Goal: Task Accomplishment & Management: Complete application form

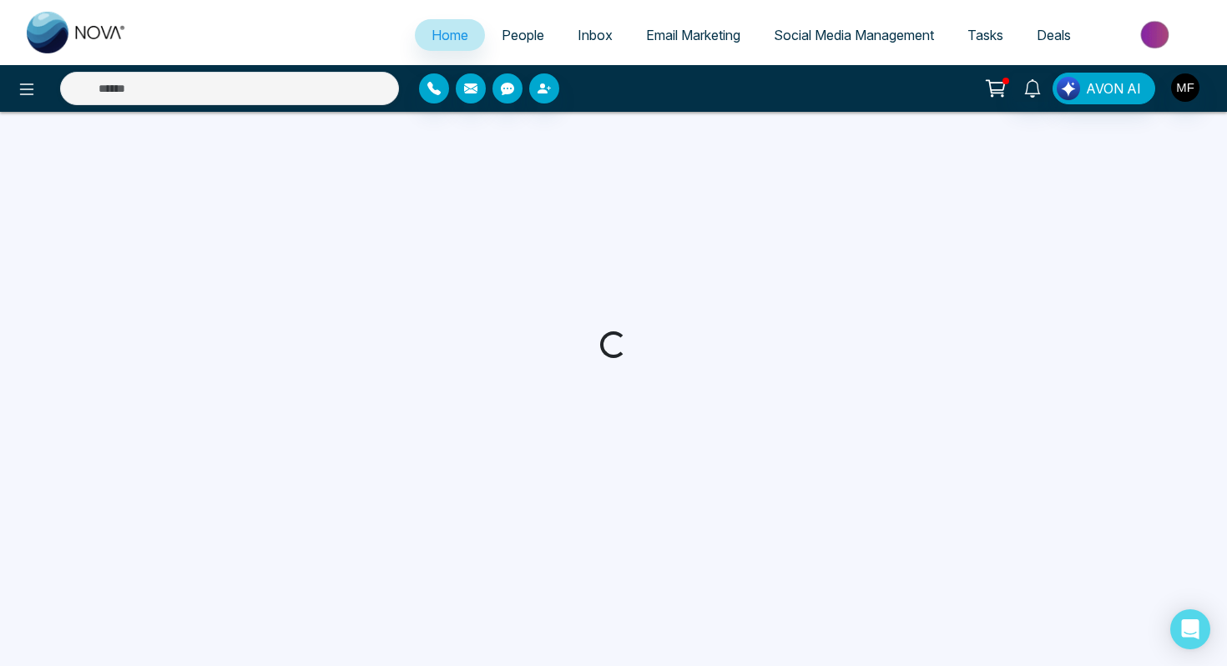
select select "*"
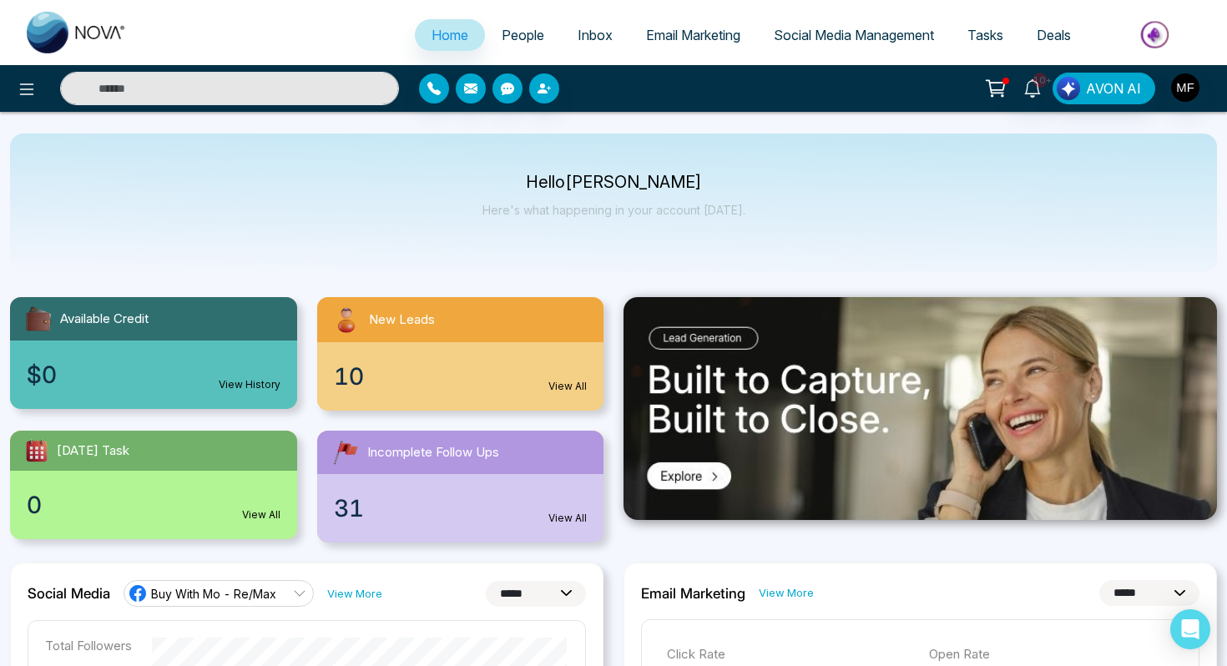
click at [517, 31] on span "People" at bounding box center [523, 35] width 43 height 17
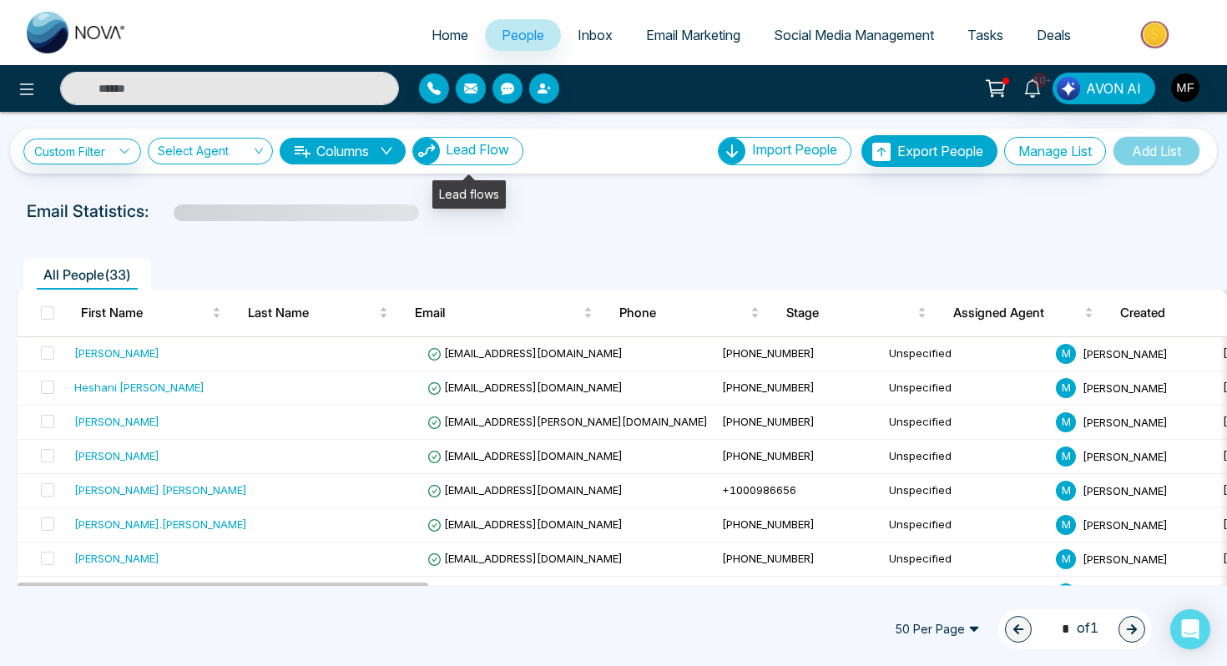
click at [464, 148] on span "Lead Flow" at bounding box center [477, 149] width 63 height 17
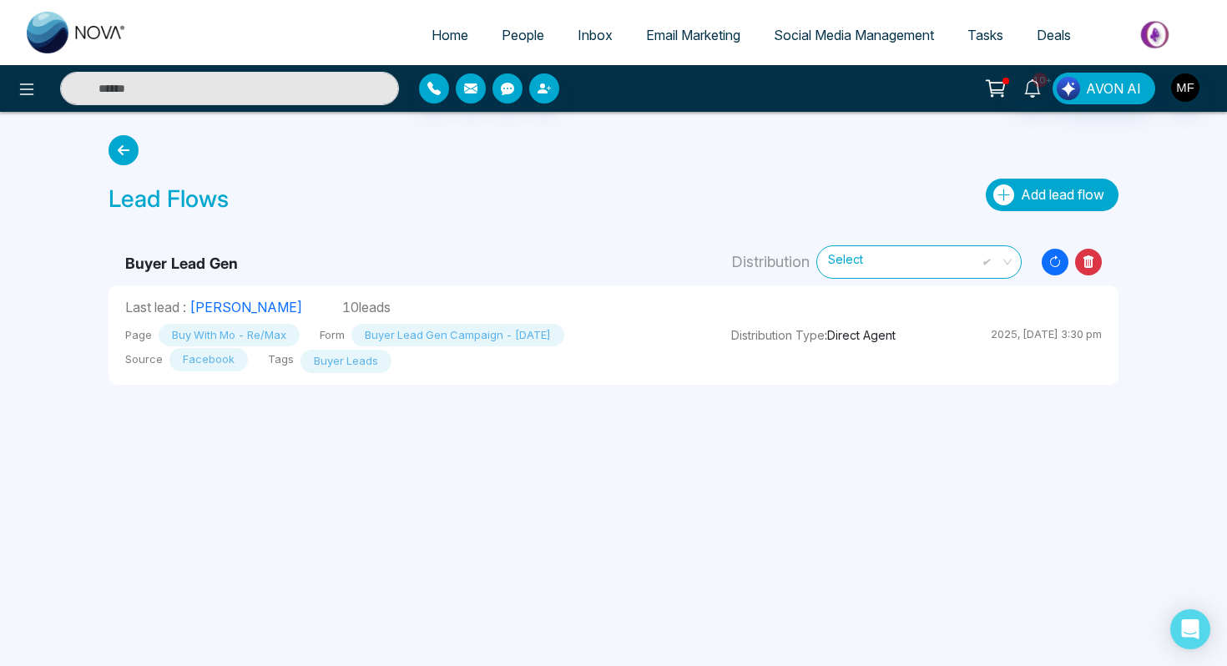
click at [1021, 186] on span "Add lead flow" at bounding box center [1062, 194] width 83 height 17
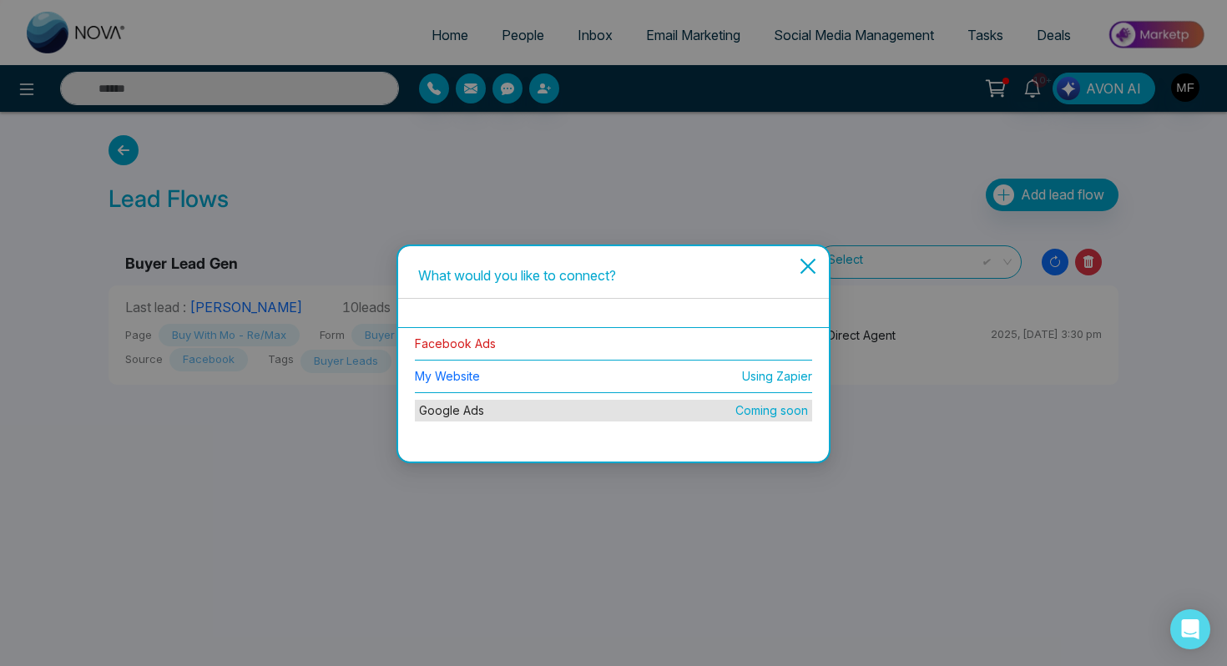
click at [467, 343] on link "Facebook Ads" at bounding box center [455, 343] width 81 height 14
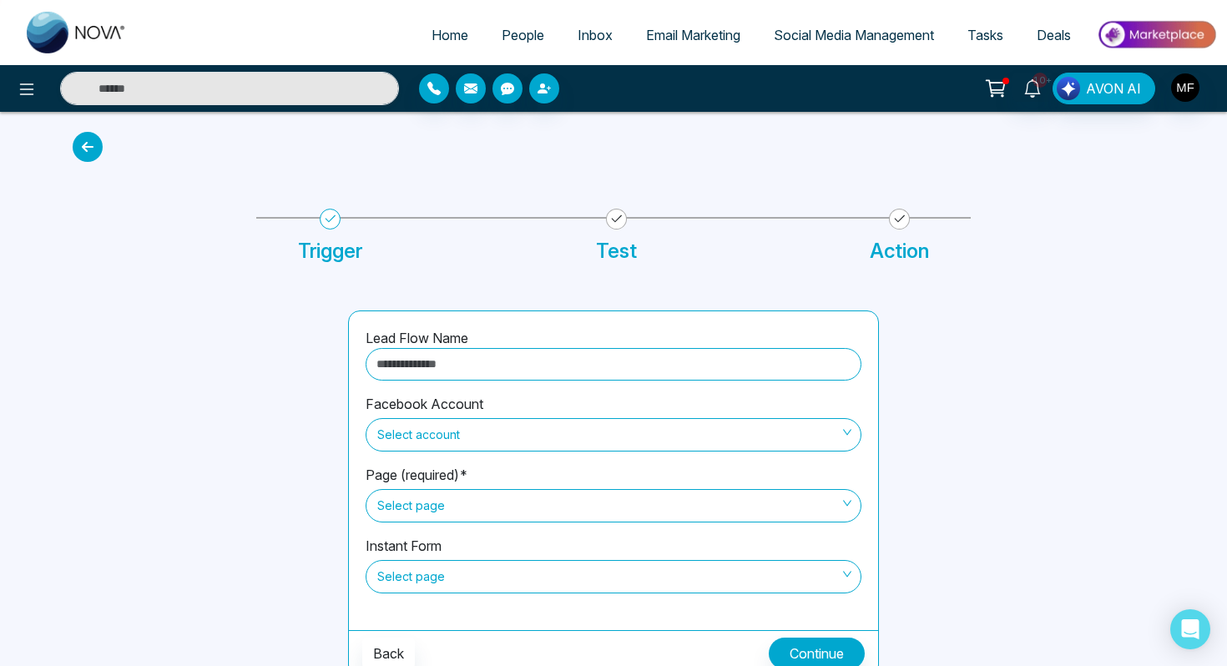
click at [472, 370] on input "text" at bounding box center [614, 364] width 496 height 33
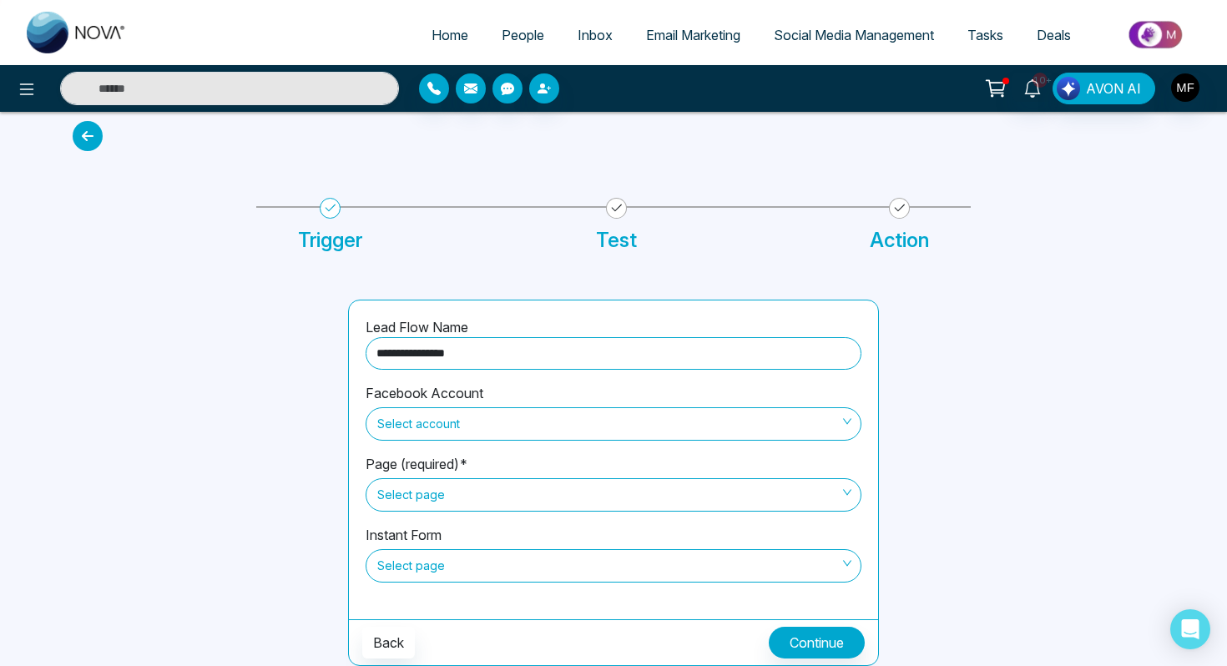
click at [468, 425] on span "Select account" at bounding box center [613, 424] width 472 height 28
type input "**********"
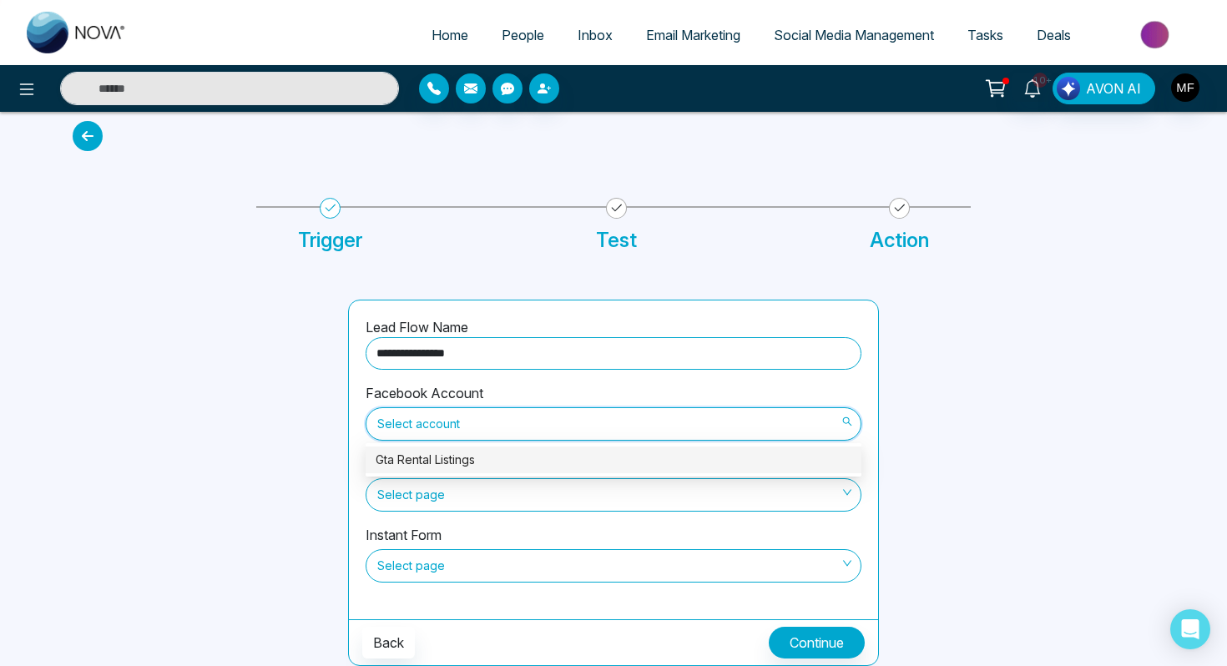
click at [467, 459] on div "Gta Rental Listings" at bounding box center [614, 460] width 476 height 18
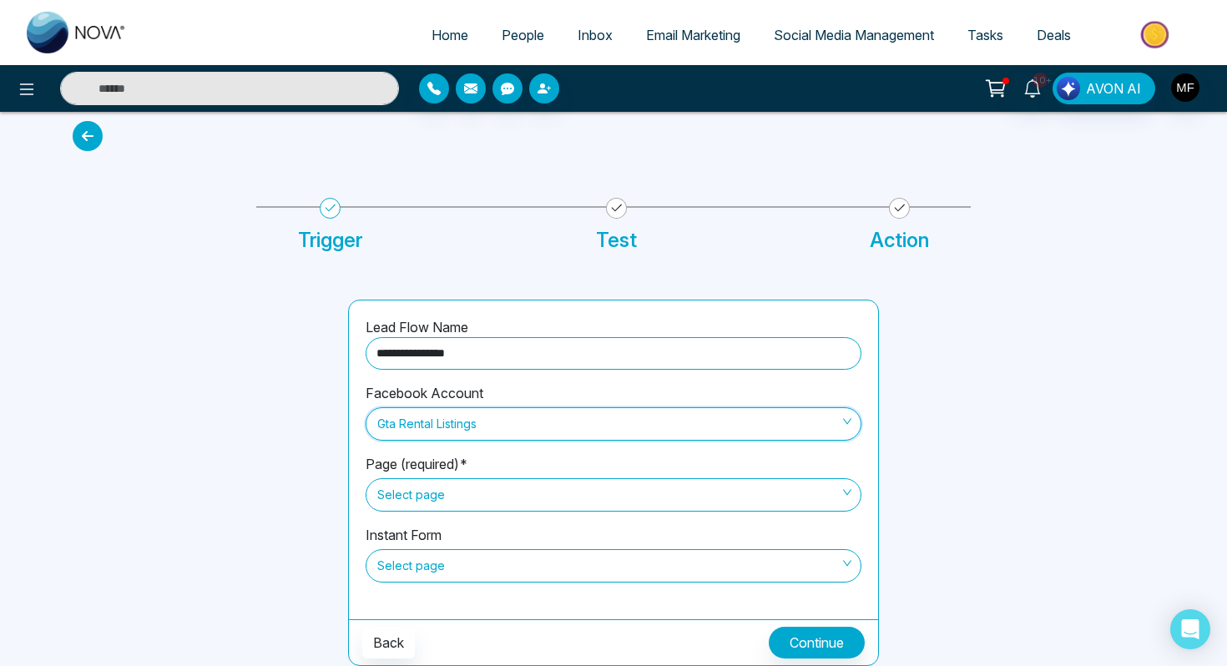
click at [493, 497] on span "Select page" at bounding box center [613, 495] width 472 height 28
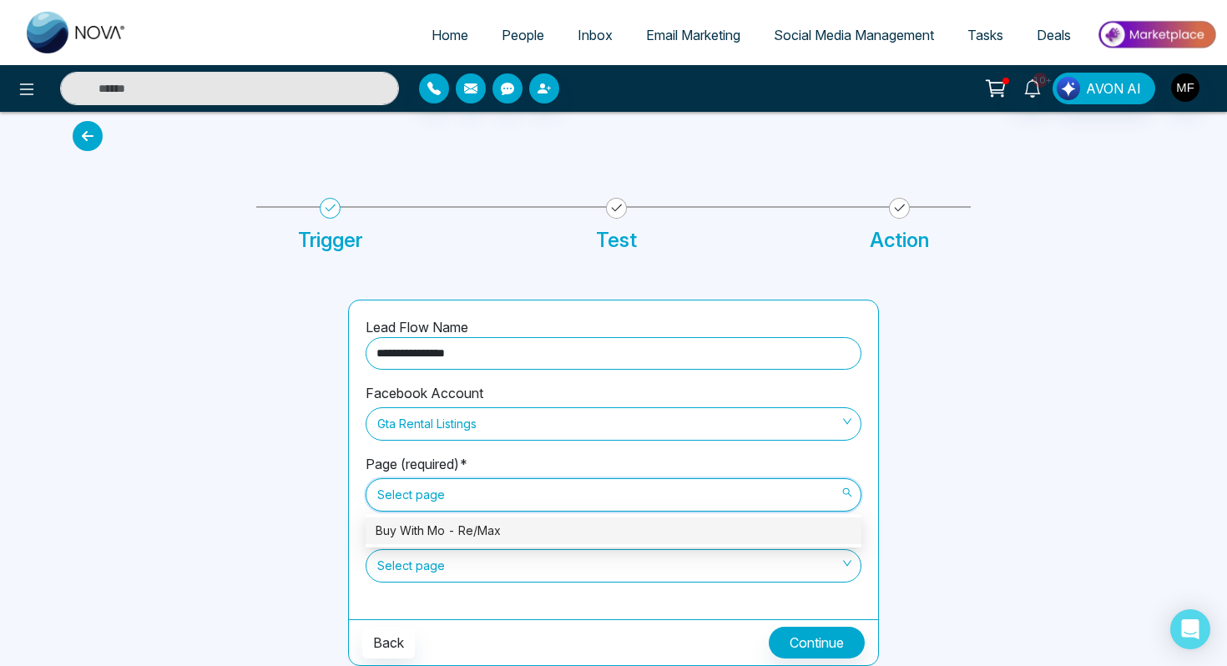
click at [492, 522] on div "Buy With Mo - Re/Max" at bounding box center [614, 531] width 476 height 18
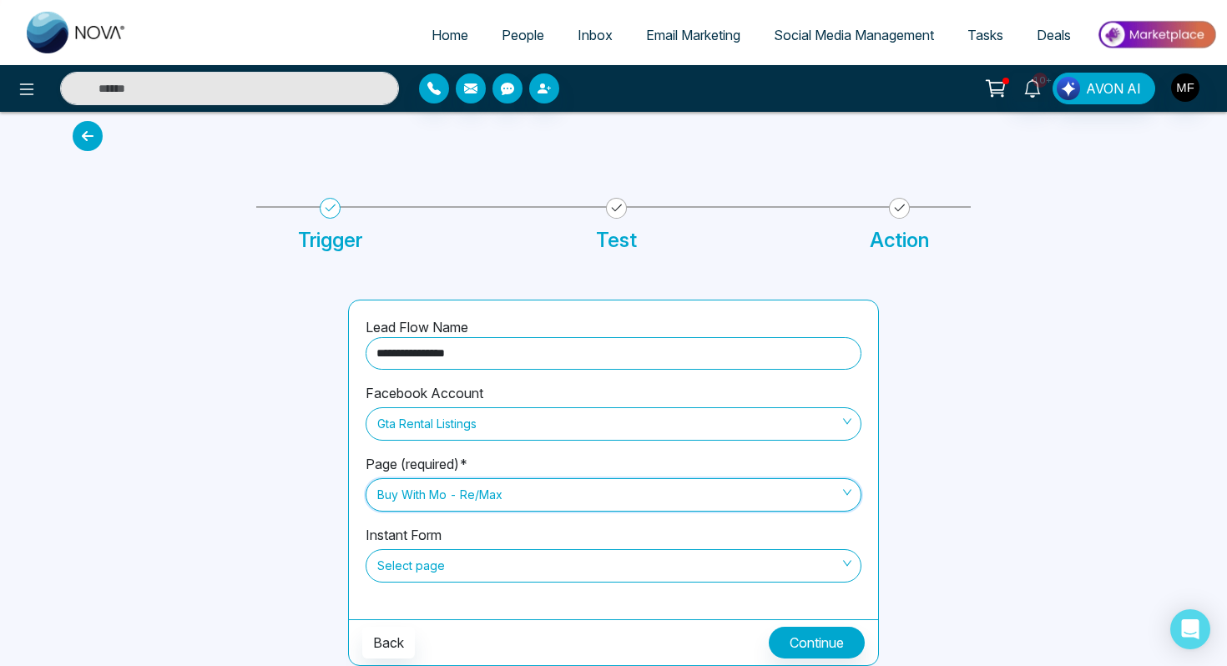
click at [493, 565] on span "Select page" at bounding box center [613, 566] width 472 height 28
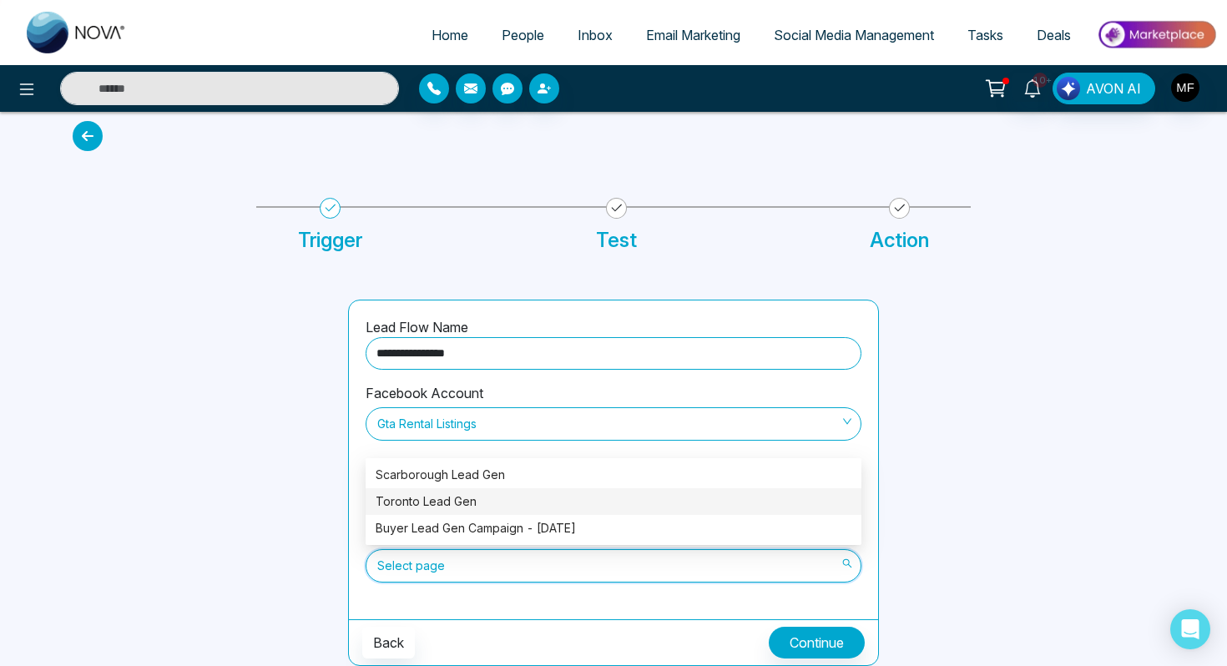
click at [505, 500] on div "Toronto Lead Gen" at bounding box center [614, 501] width 476 height 18
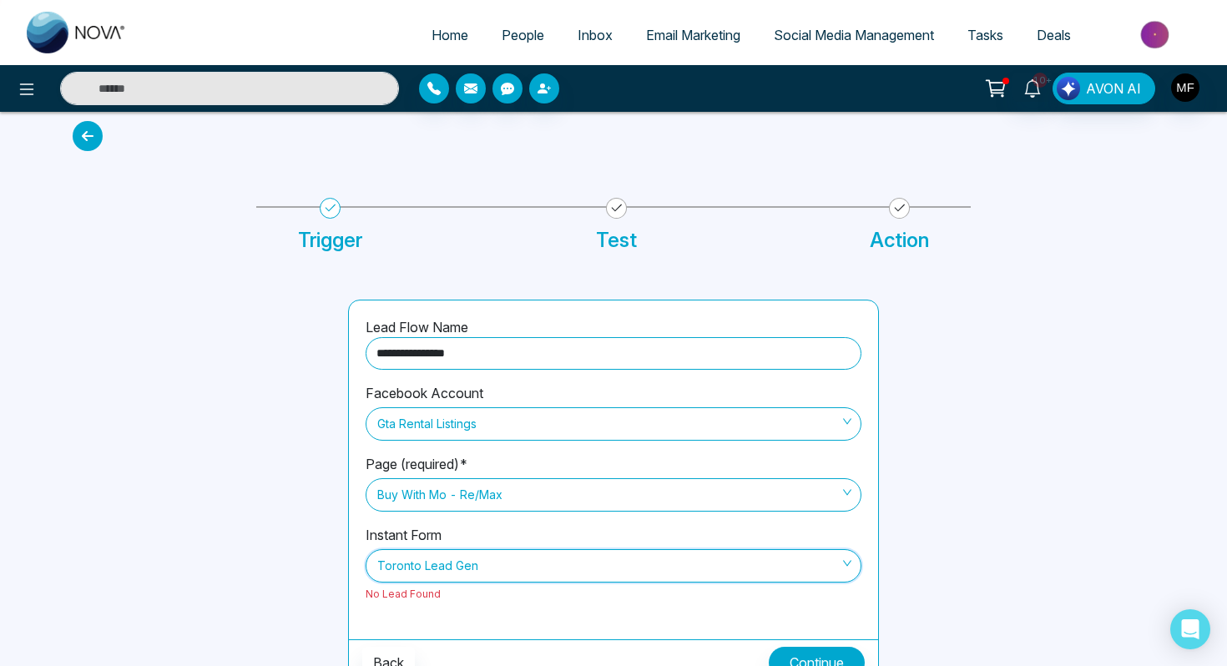
scroll to position [31, 0]
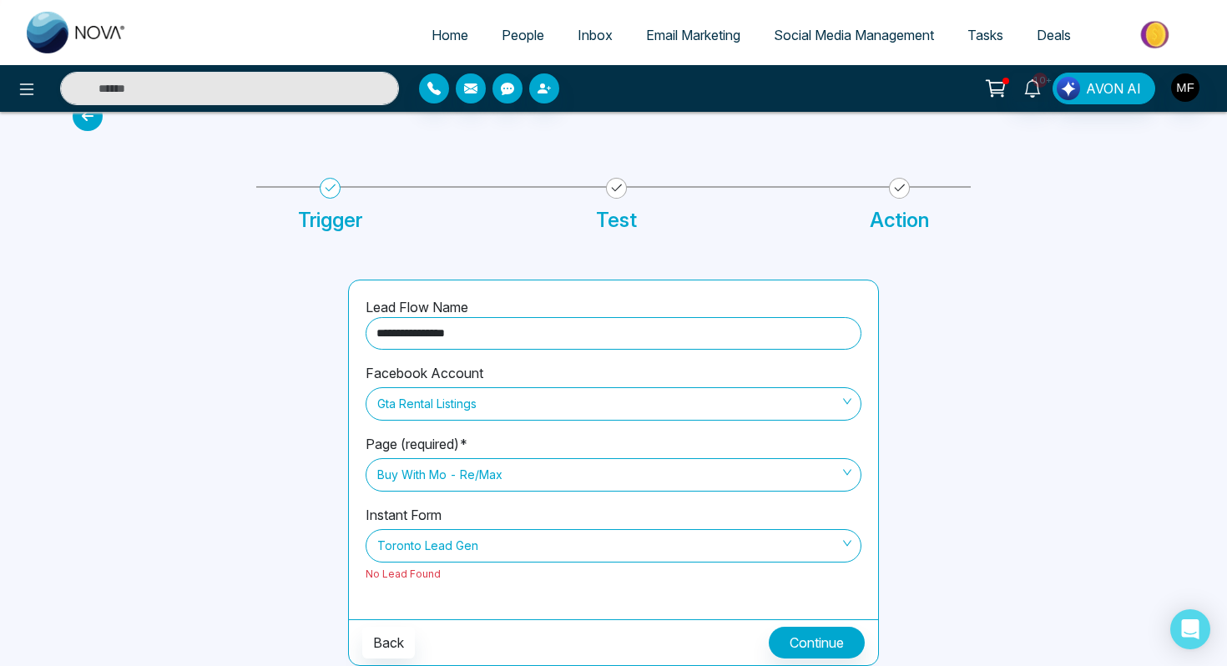
click at [643, 343] on input "**********" at bounding box center [614, 333] width 496 height 33
click at [527, 537] on span "Toronto Lead Gen" at bounding box center [613, 546] width 472 height 28
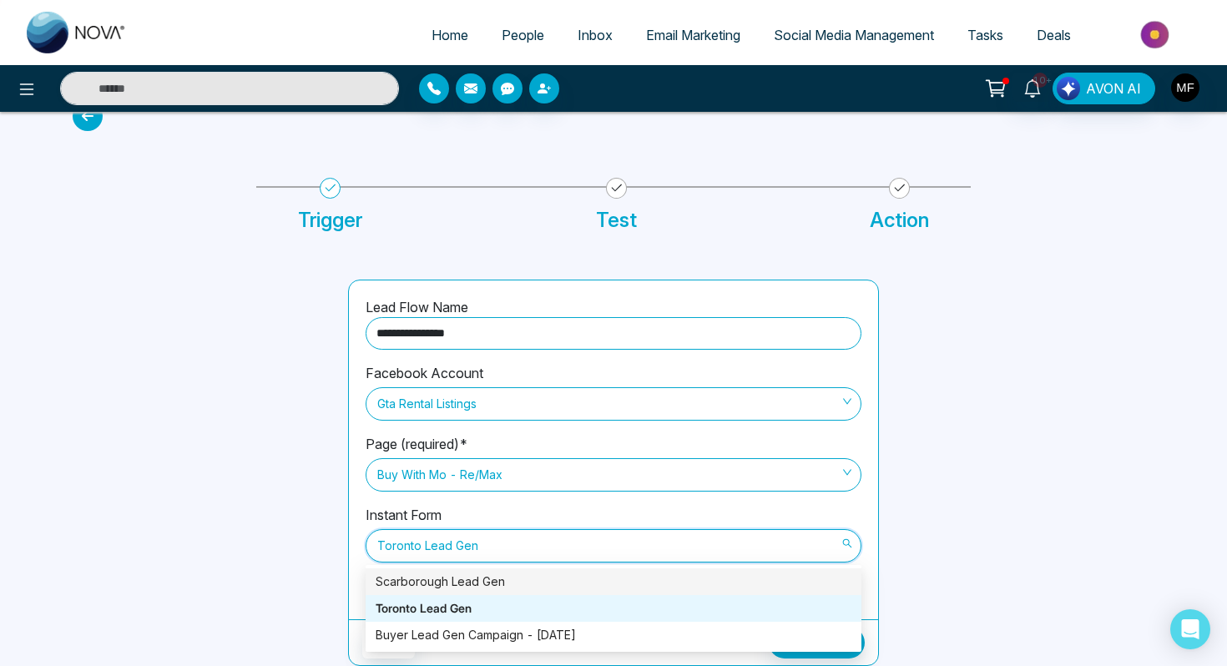
click at [500, 590] on div "Scarborough Lead Gen" at bounding box center [614, 582] width 476 height 18
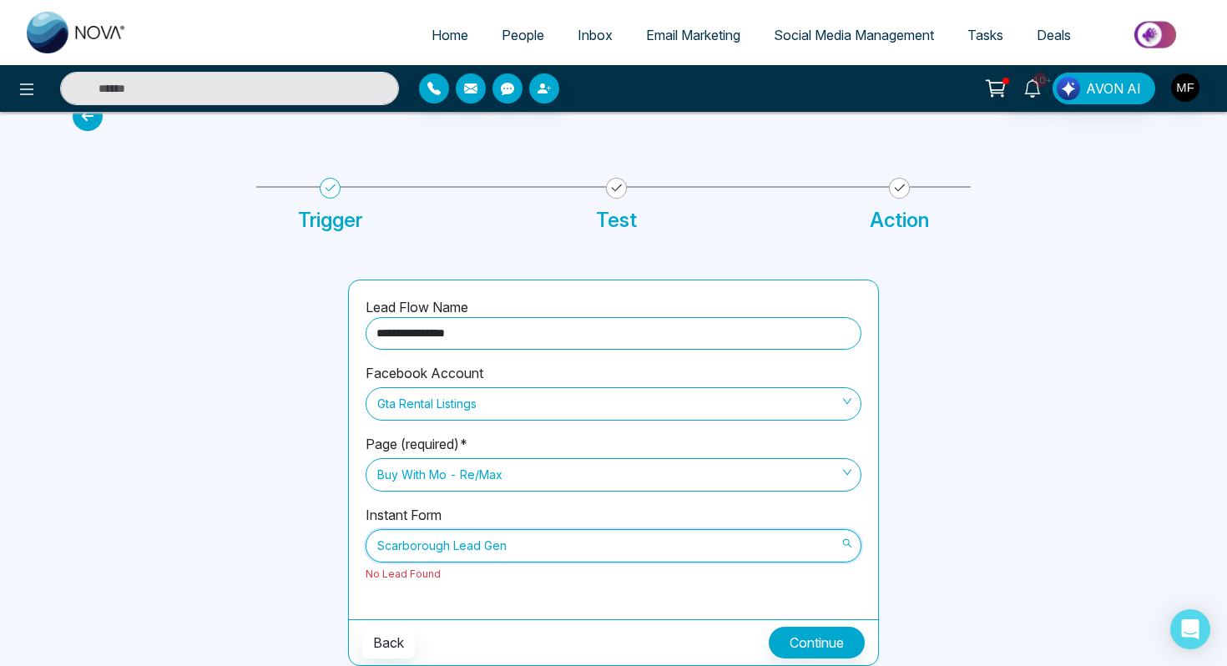
click at [520, 545] on span "Scarborough Lead Gen" at bounding box center [613, 546] width 472 height 28
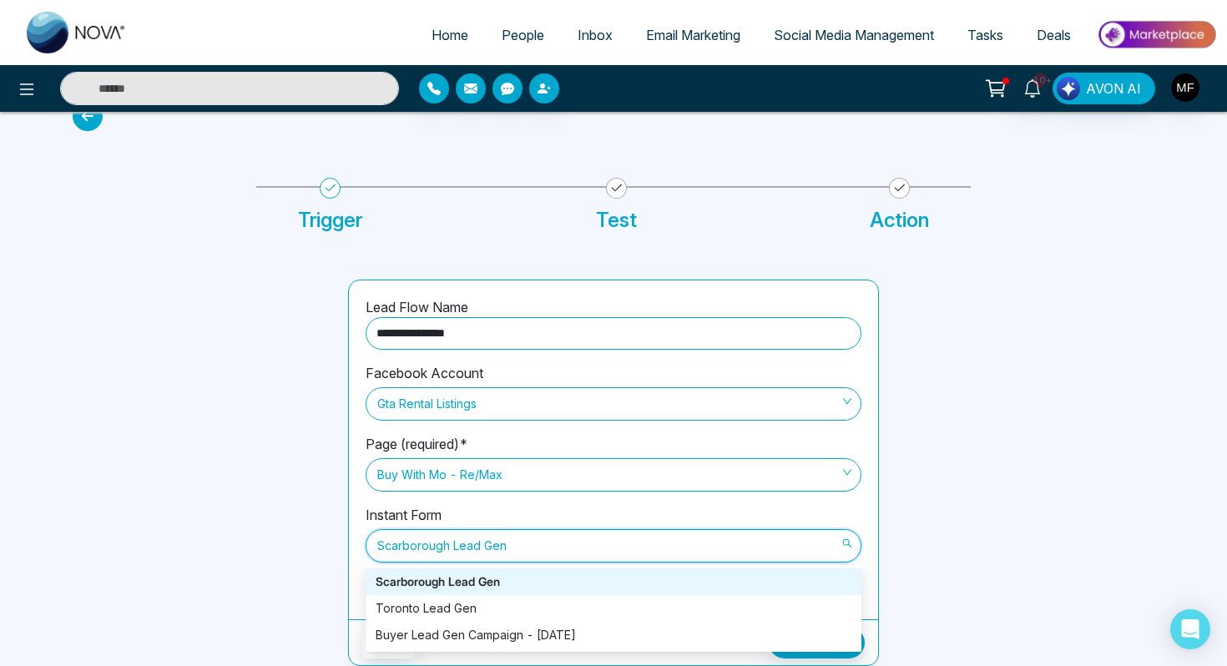
click at [510, 326] on input "**********" at bounding box center [614, 333] width 496 height 33
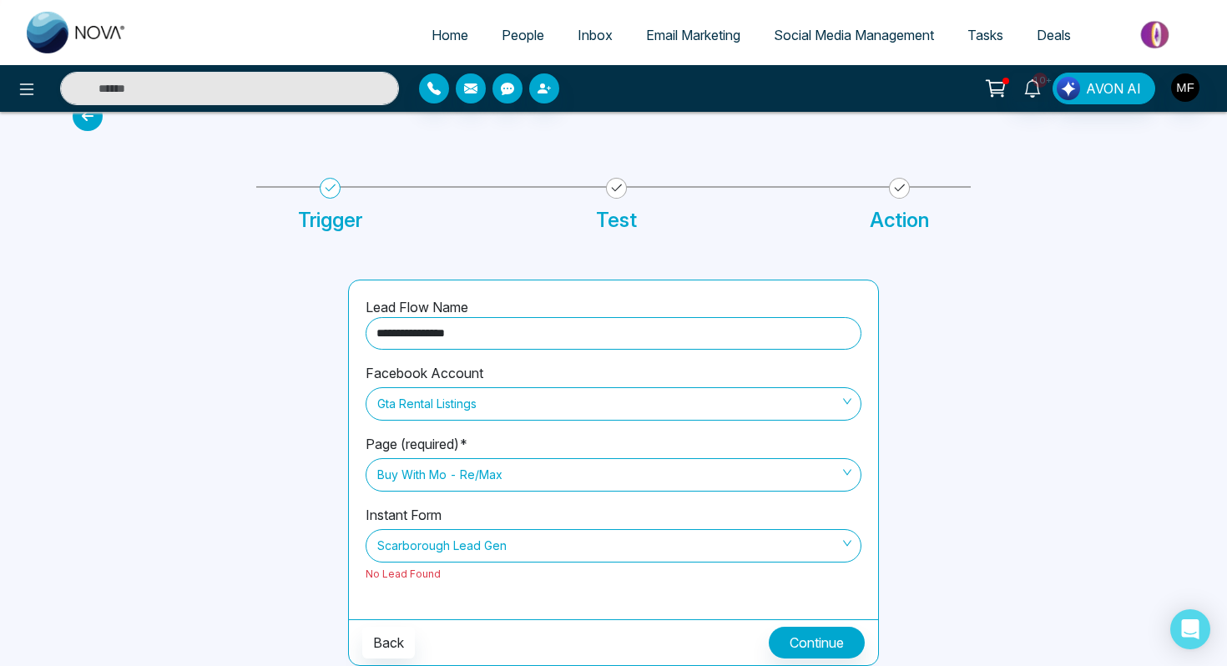
click at [510, 326] on input "**********" at bounding box center [614, 333] width 496 height 33
click at [280, 403] on div at bounding box center [200, 473] width 275 height 386
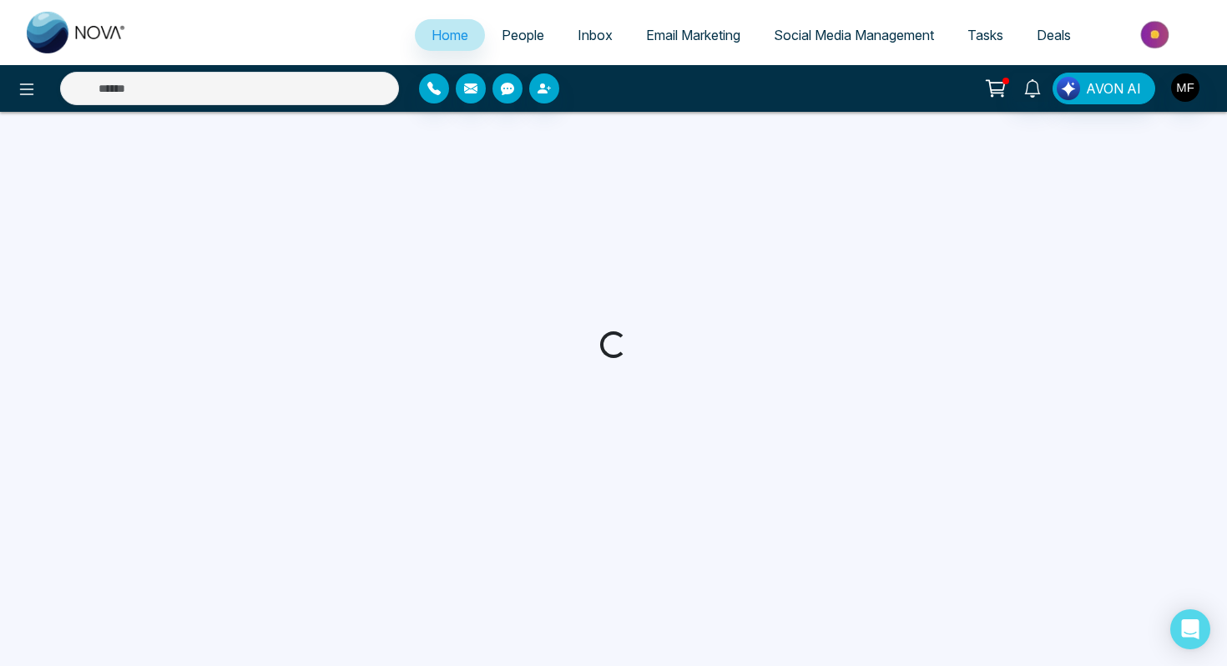
select select "*"
